Goal: Check status: Check status

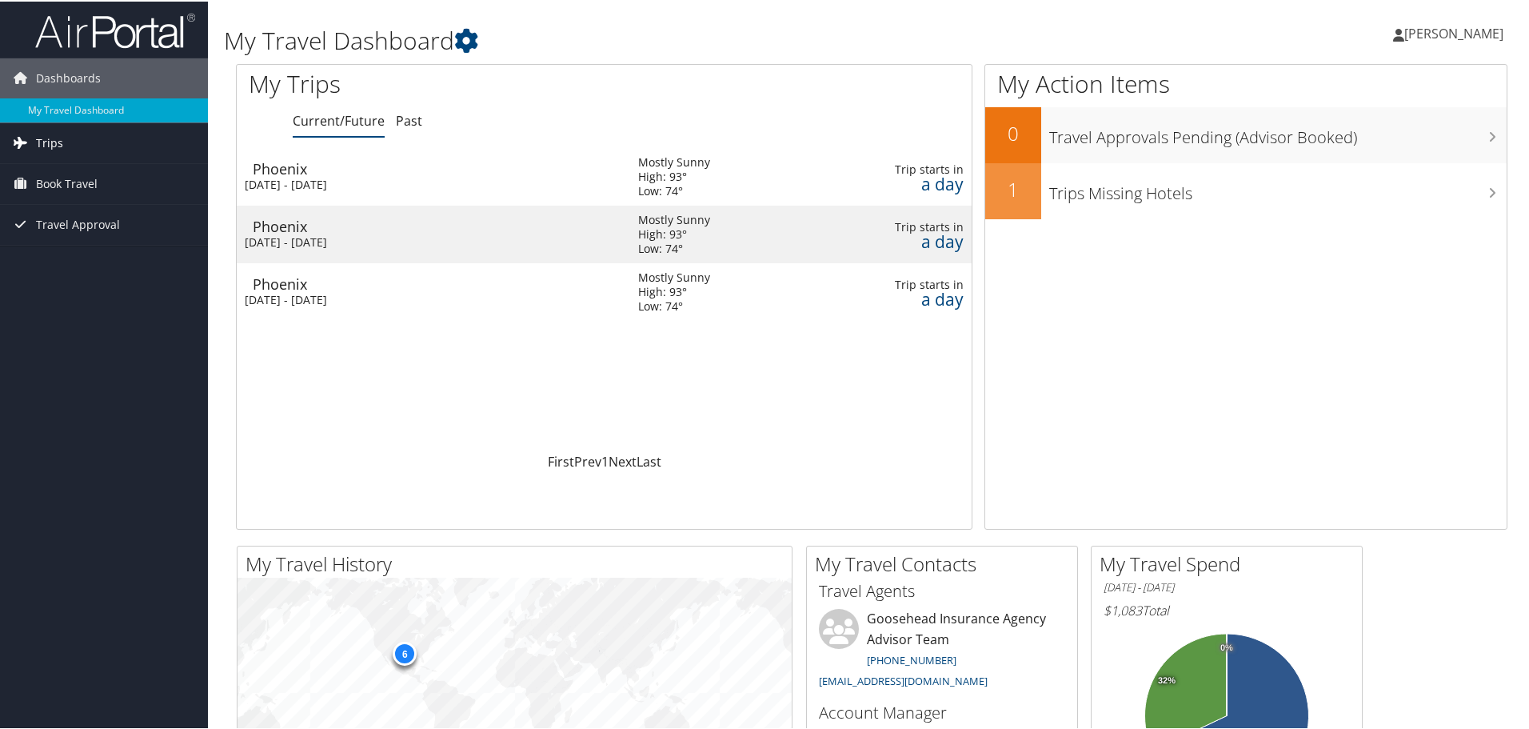
click at [66, 145] on link "Trips" at bounding box center [104, 142] width 208 height 40
click at [58, 172] on link "Current/Future Trips" at bounding box center [104, 174] width 208 height 24
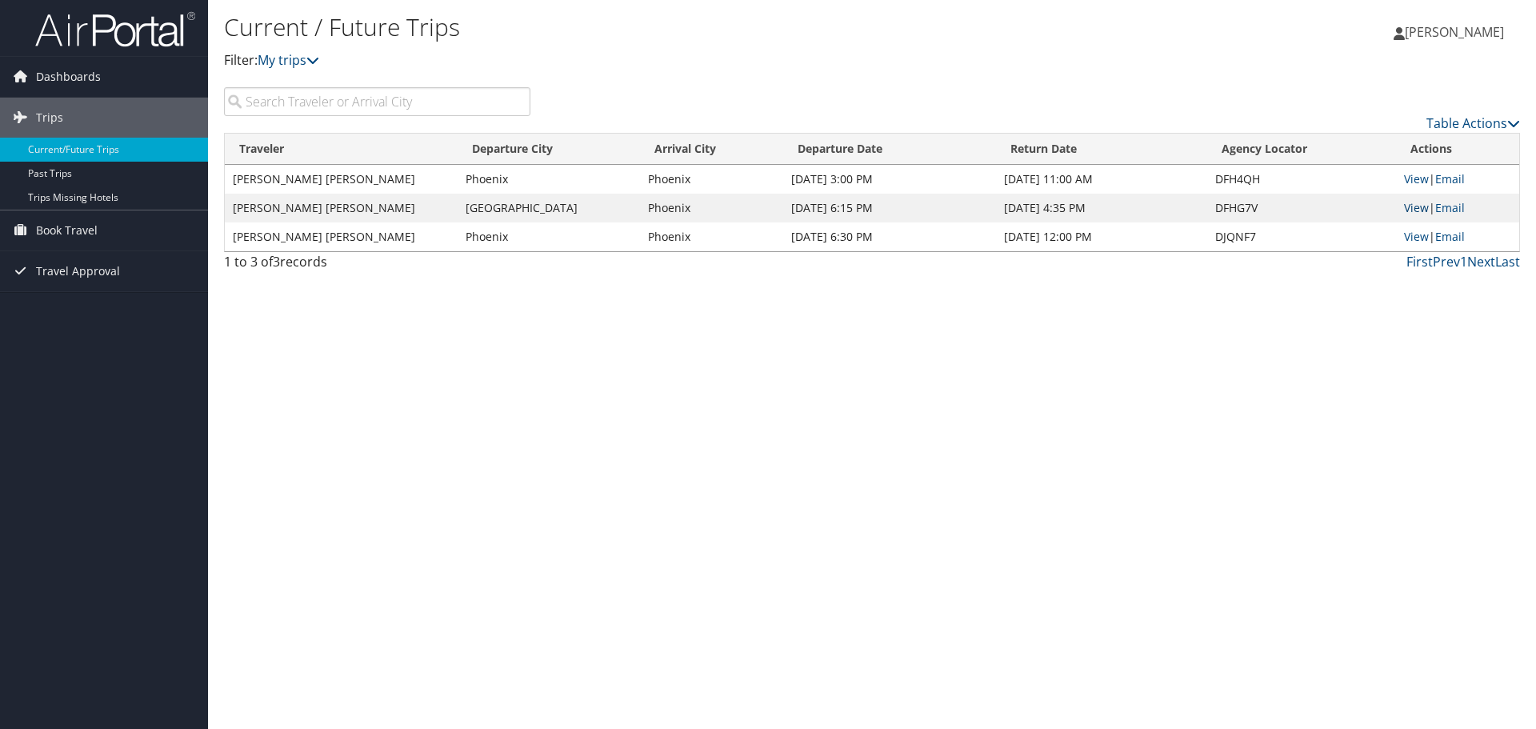
click at [1421, 212] on link "View" at bounding box center [1416, 207] width 25 height 15
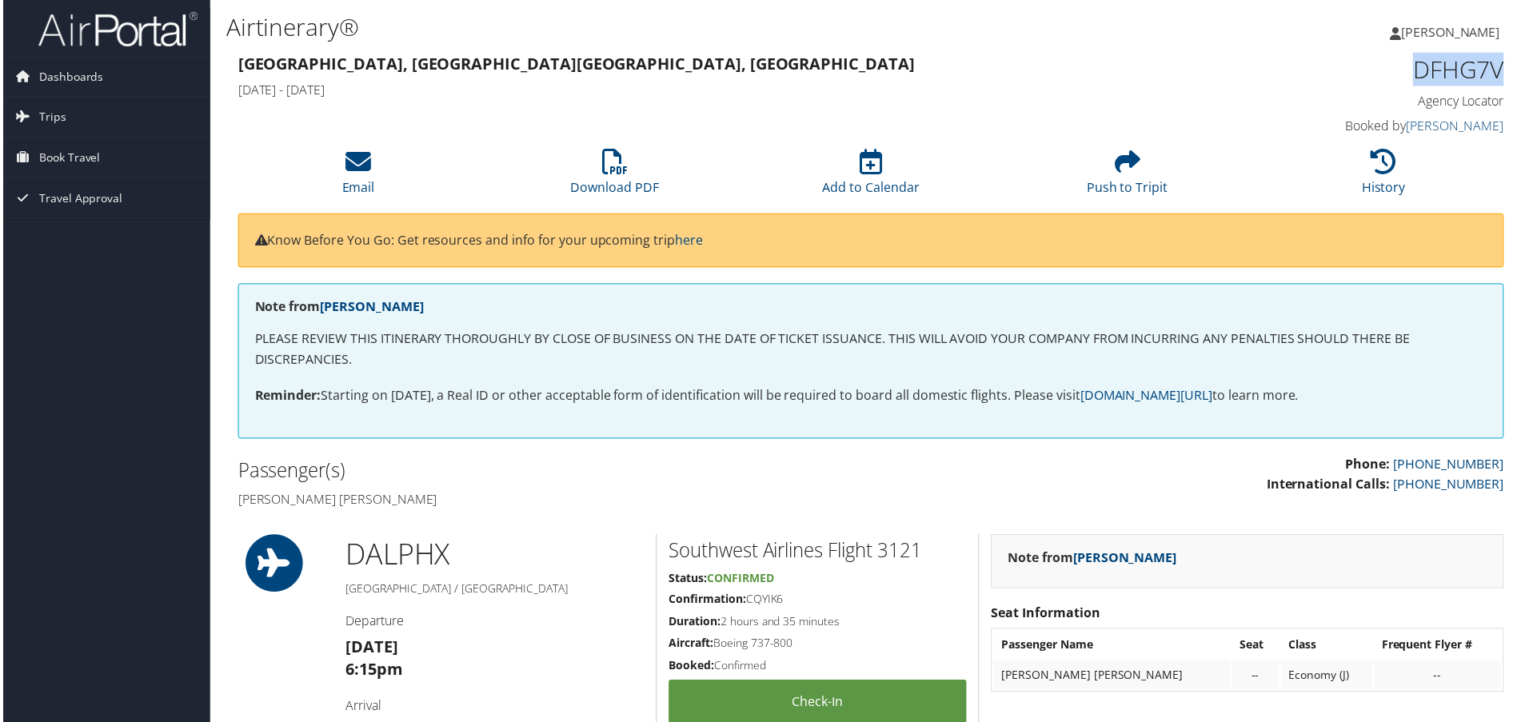
drag, startPoint x: 1510, startPoint y: 71, endPoint x: 1407, endPoint y: 78, distance: 103.4
click at [1407, 78] on div "DFHG7V Agency Locator Agency Locator DFHG7V Booked by [PERSON_NAME] Booked by […" at bounding box center [1358, 95] width 324 height 91
drag, startPoint x: 783, startPoint y: 603, endPoint x: 749, endPoint y: 606, distance: 34.5
click at [749, 606] on h5 "Confirmation: CQYIK6" at bounding box center [818, 602] width 299 height 16
copy h5 "CQYIK6"
